Goal: Task Accomplishment & Management: Use online tool/utility

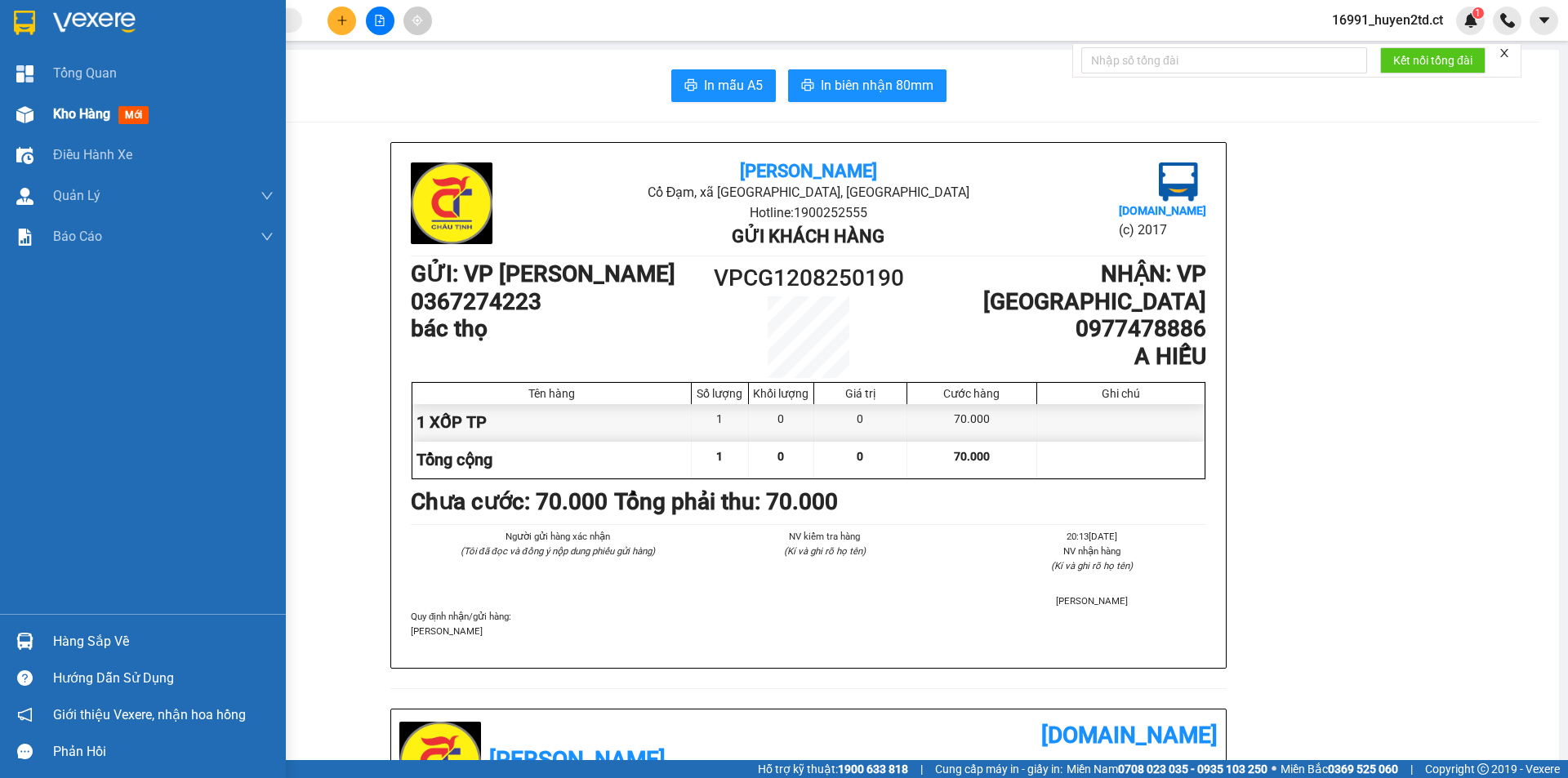
click at [39, 115] on div at bounding box center [25, 115] width 29 height 29
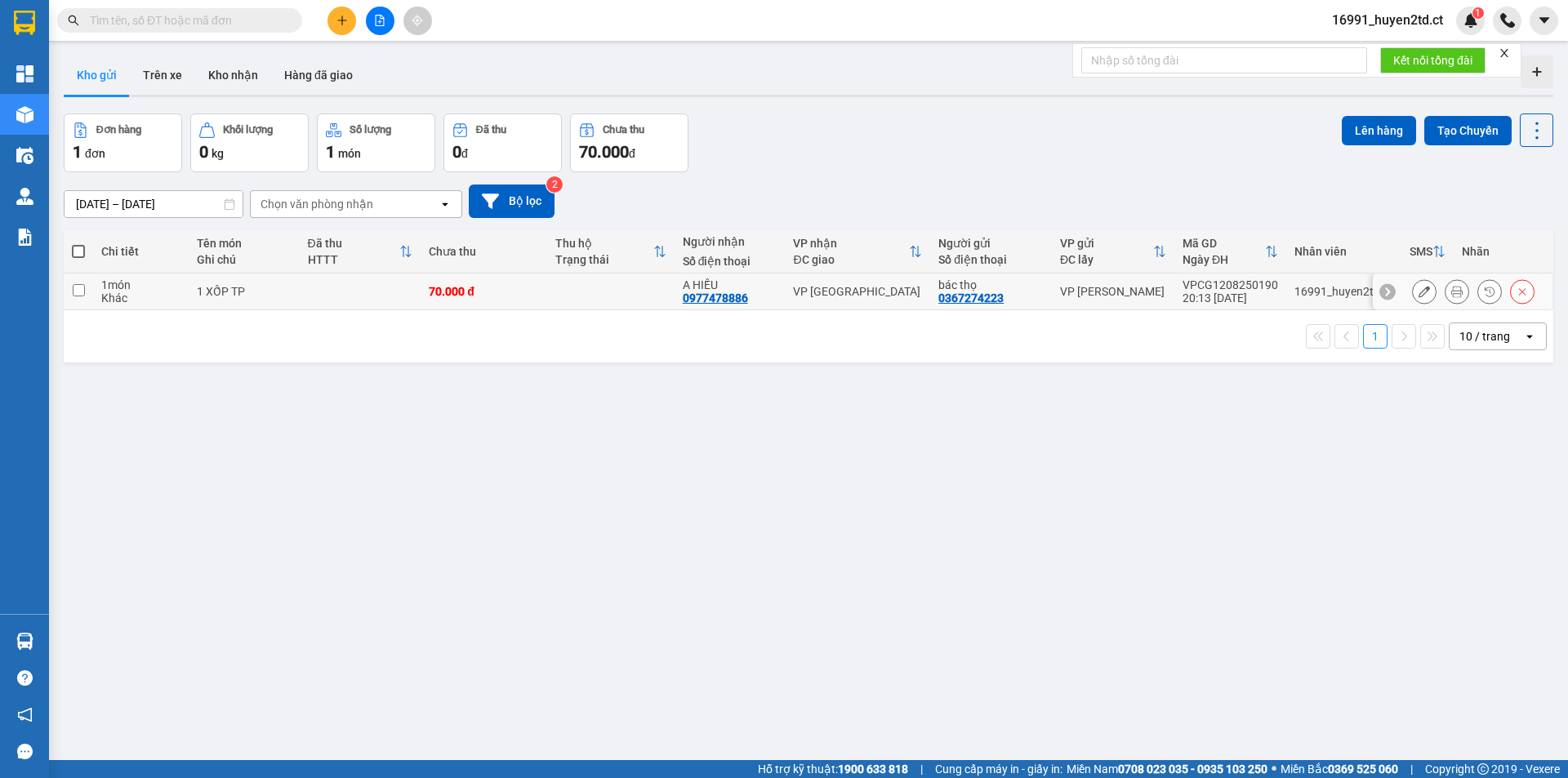
click at [79, 290] on input "checkbox" at bounding box center [79, 291] width 12 height 12
checkbox input "true"
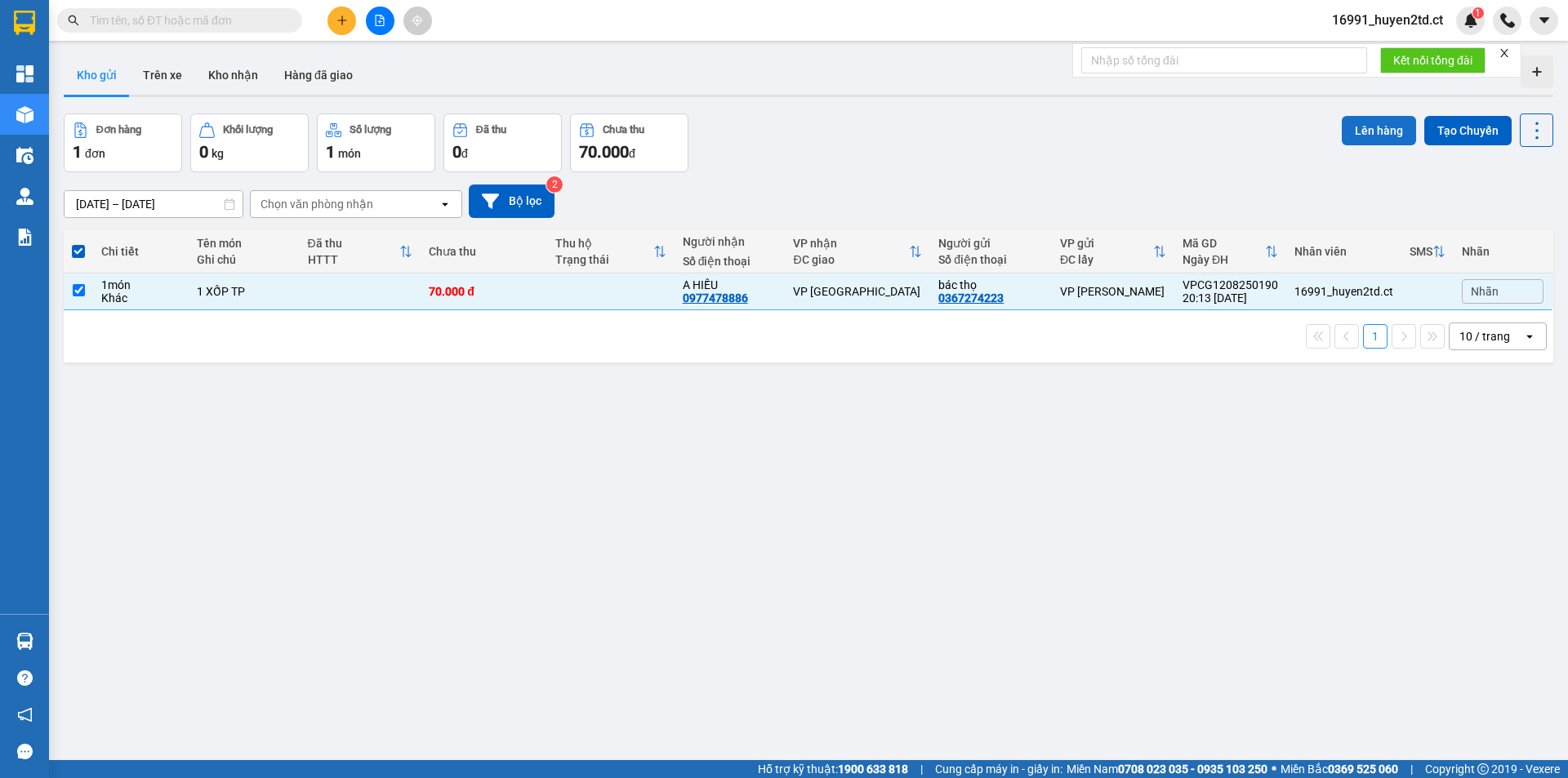
click at [1367, 125] on button "Lên hàng" at bounding box center [1379, 130] width 74 height 30
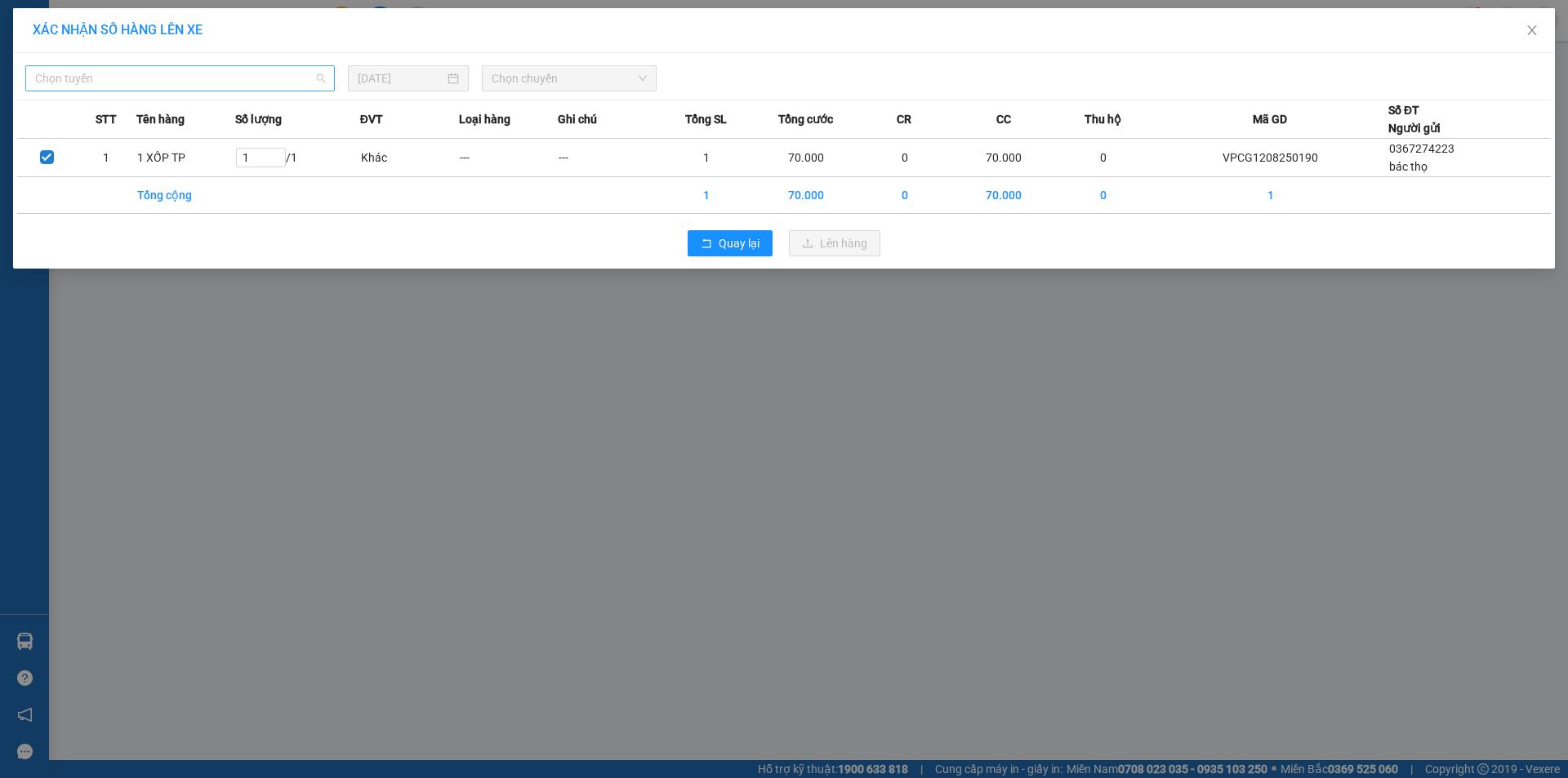
click at [264, 76] on span "Chọn tuyến" at bounding box center [179, 79] width 290 height 25
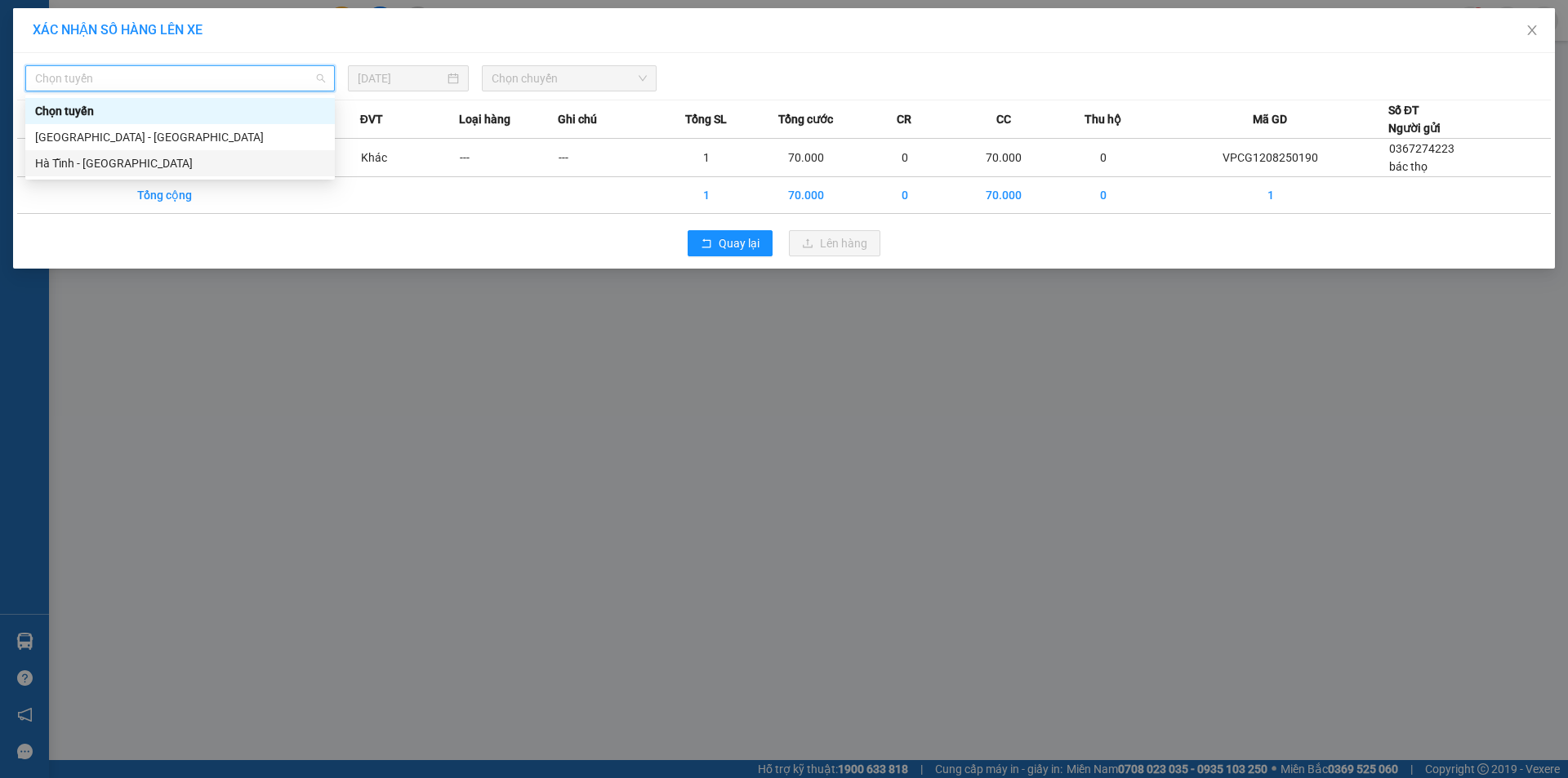
click at [262, 164] on div "Hà Tĩnh - [GEOGRAPHIC_DATA]" at bounding box center [179, 163] width 290 height 18
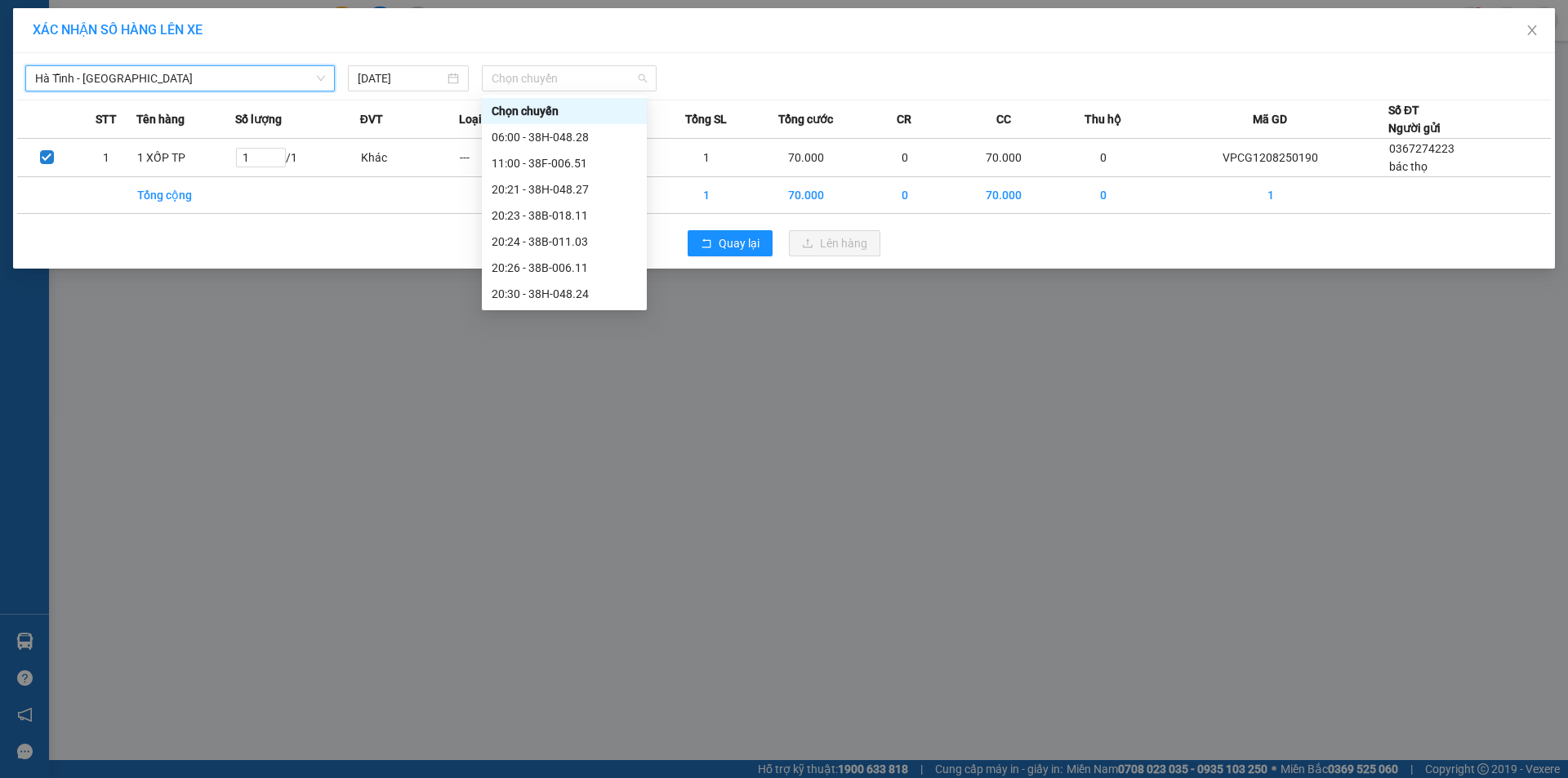
drag, startPoint x: 600, startPoint y: 74, endPoint x: 608, endPoint y: 96, distance: 23.4
click at [601, 74] on span "Chọn chuyến" at bounding box center [569, 79] width 155 height 25
click at [621, 289] on div "20:30 - 38H-048.24" at bounding box center [565, 294] width 145 height 18
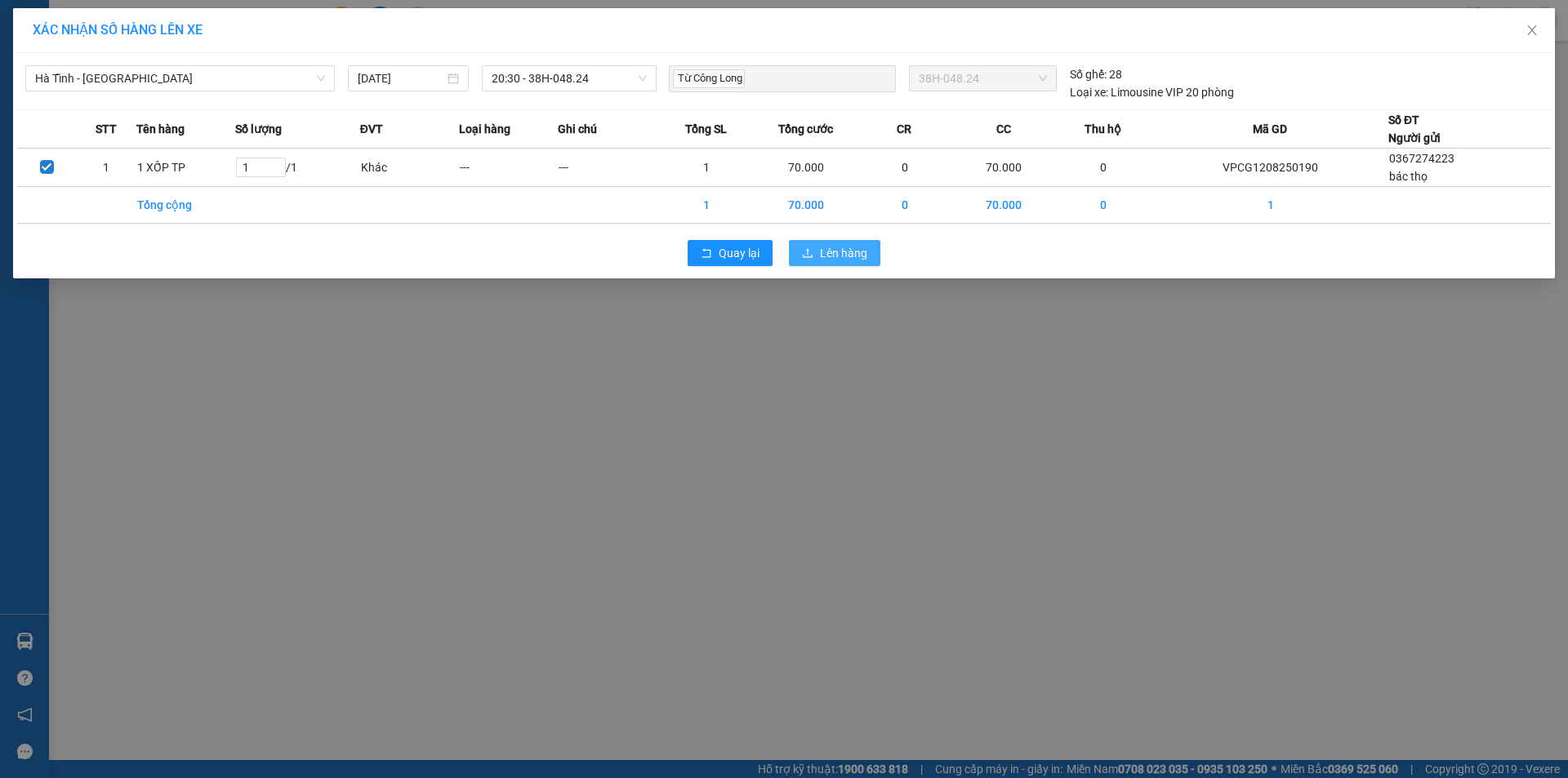
click at [818, 257] on button "Lên hàng" at bounding box center [834, 253] width 91 height 26
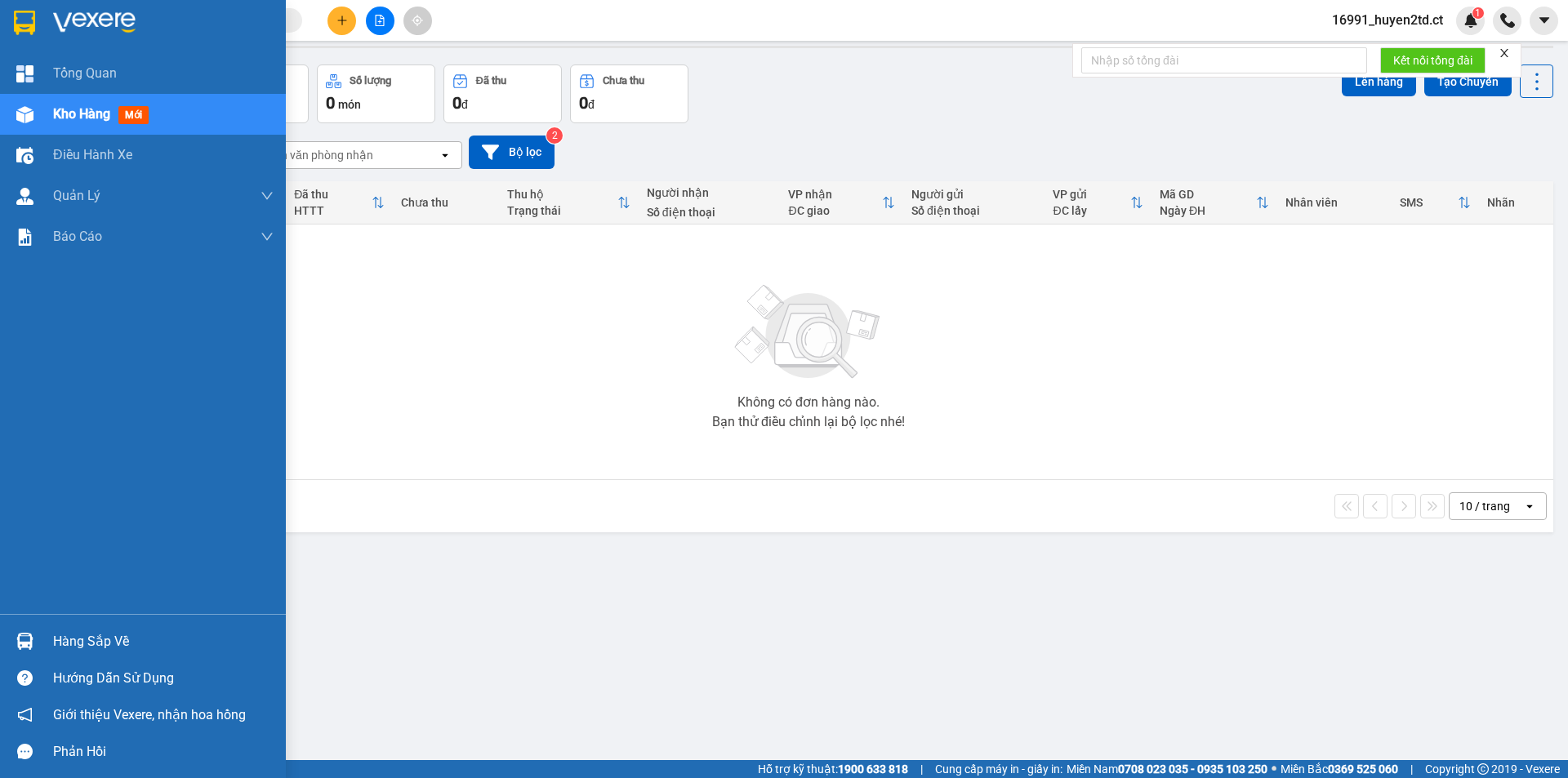
scroll to position [75, 0]
